Goal: Information Seeking & Learning: Learn about a topic

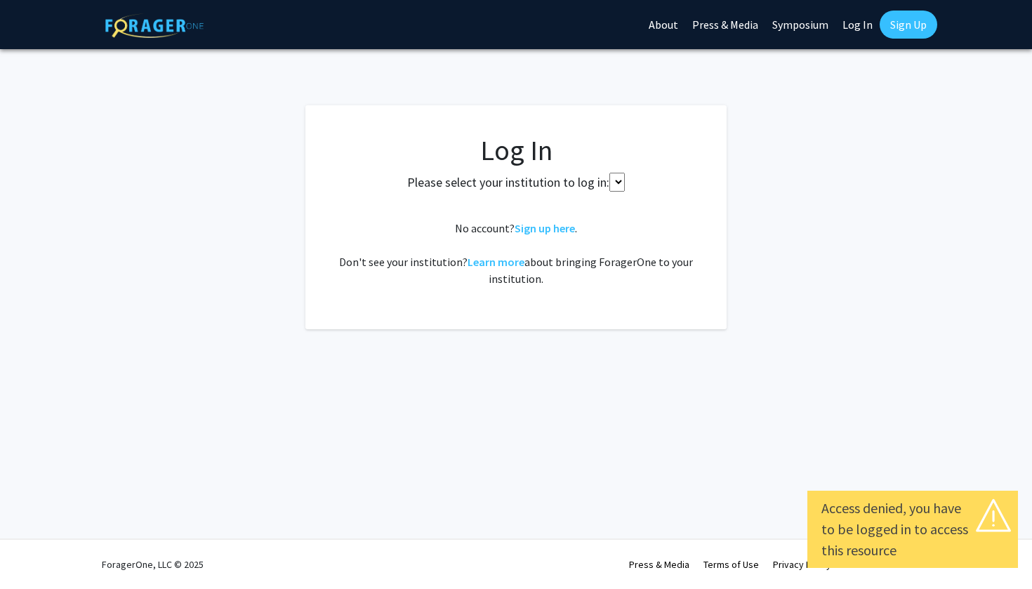
select select
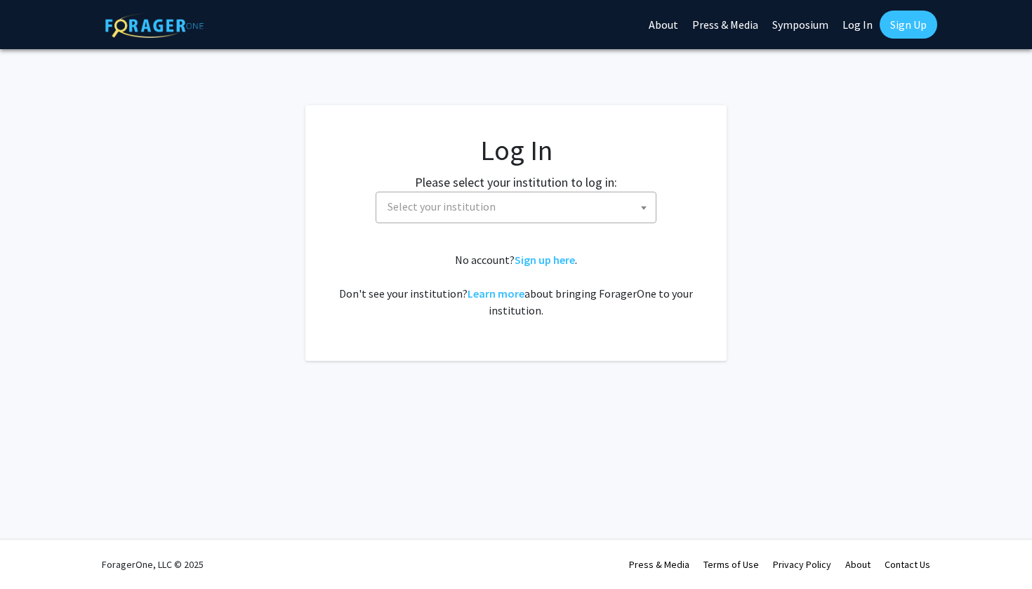
click at [589, 202] on span "Select your institution" at bounding box center [519, 206] width 274 height 29
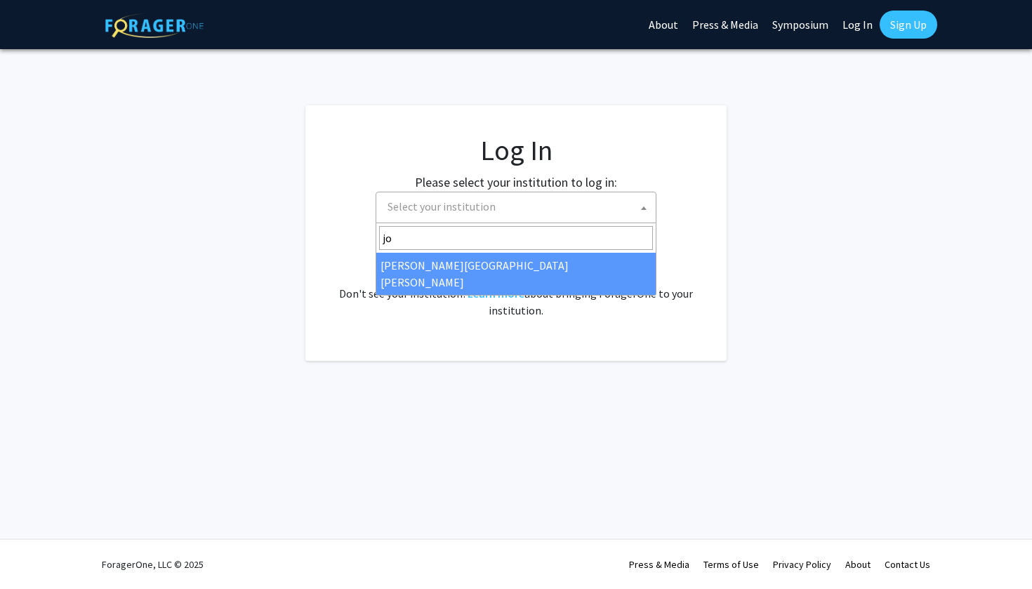
type input "jo"
select select "1"
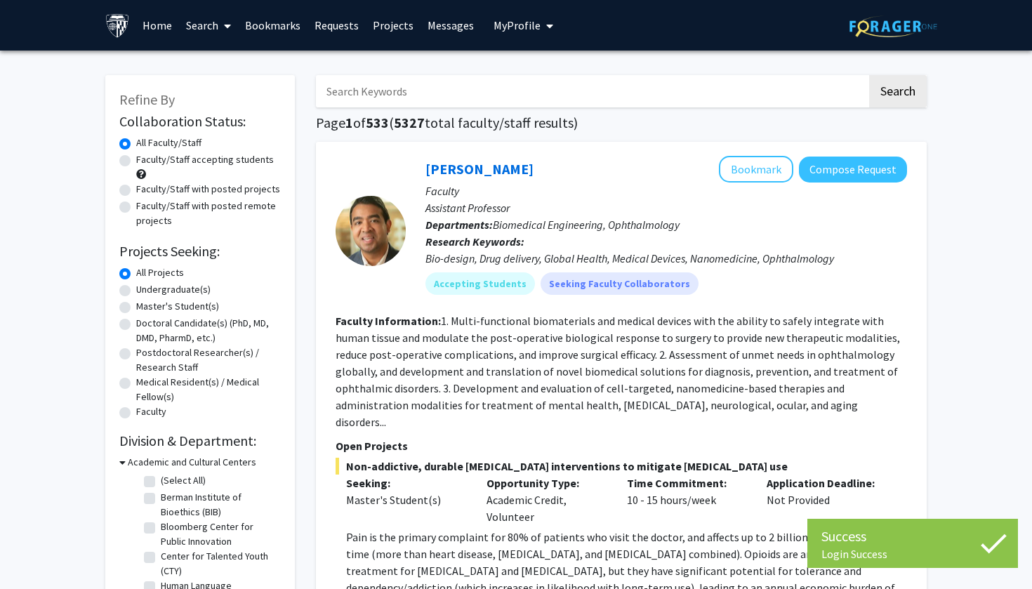
click at [399, 100] on input "Search Keywords" at bounding box center [591, 91] width 551 height 32
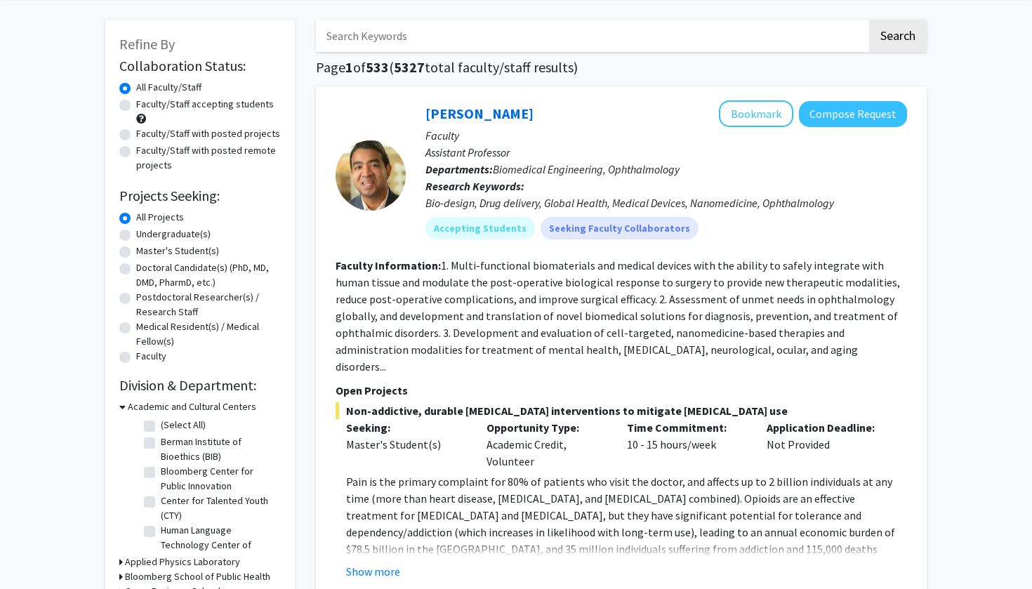
scroll to position [52, 0]
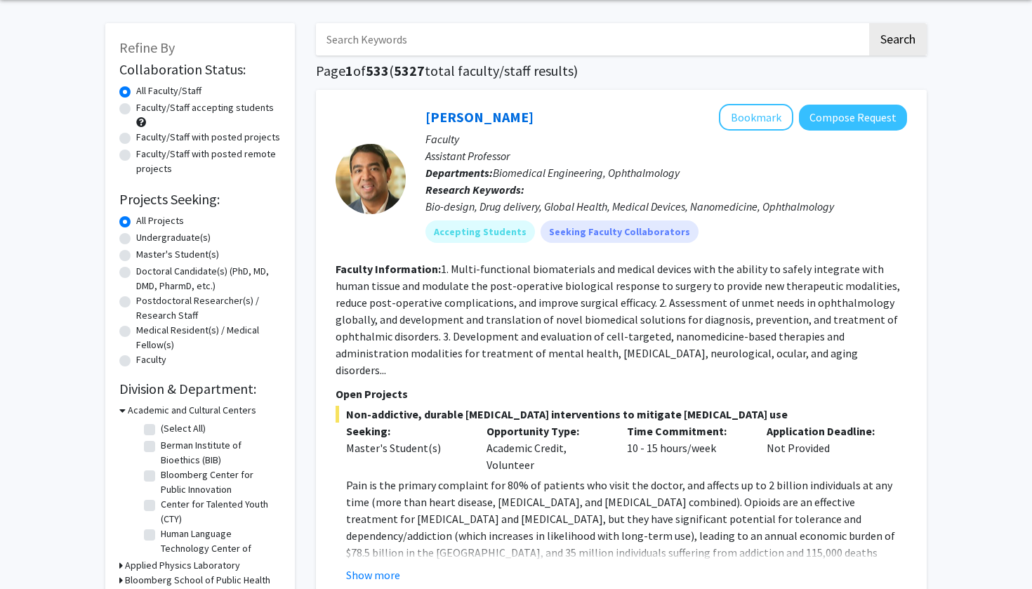
click at [397, 51] on input "Search Keywords" at bounding box center [591, 39] width 551 height 32
type input "neuro"
click at [897, 41] on button "Search" at bounding box center [898, 39] width 58 height 32
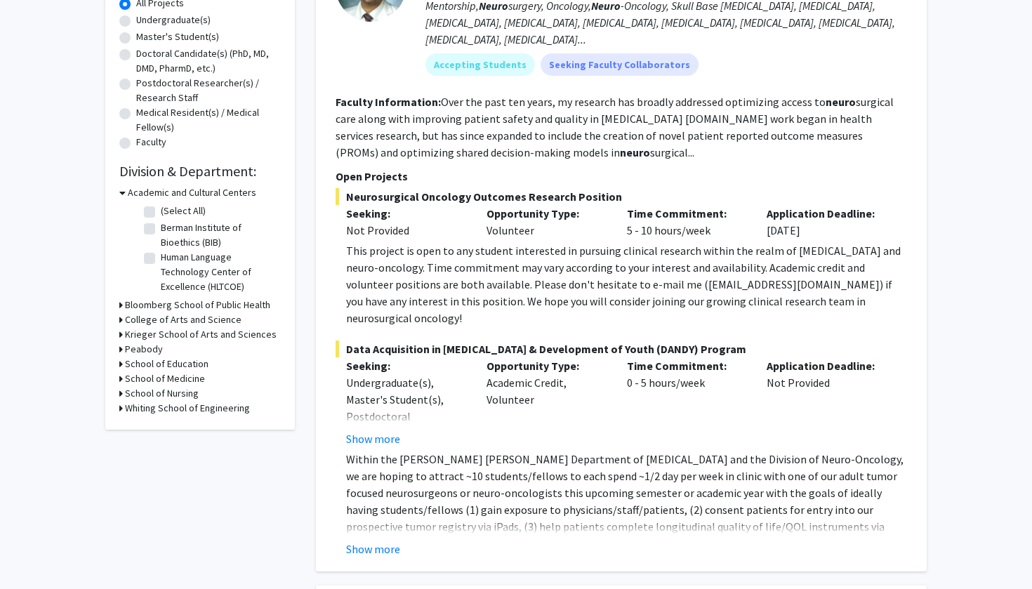
scroll to position [267, 0]
